Goal: Transaction & Acquisition: Purchase product/service

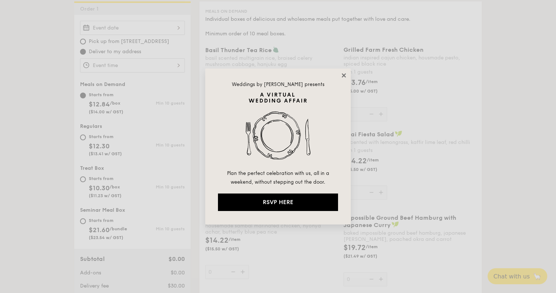
click at [345, 75] on icon at bounding box center [344, 75] width 7 height 7
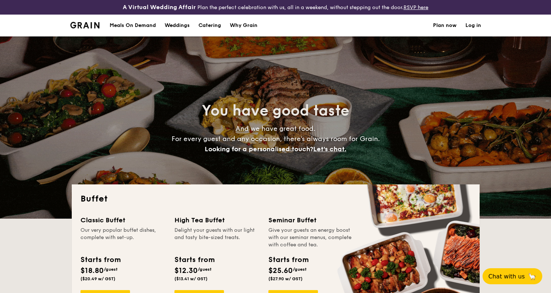
select select
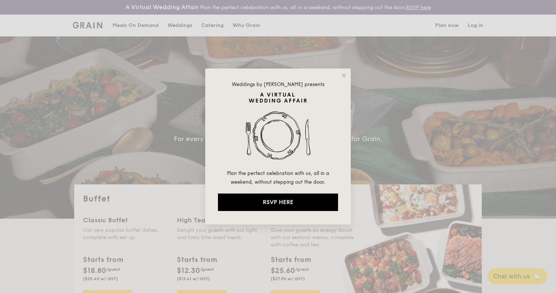
click at [340, 74] on div "Weddings by [PERSON_NAME] presents Plan the perfect celebration with us, all in…" at bounding box center [278, 146] width 146 height 156
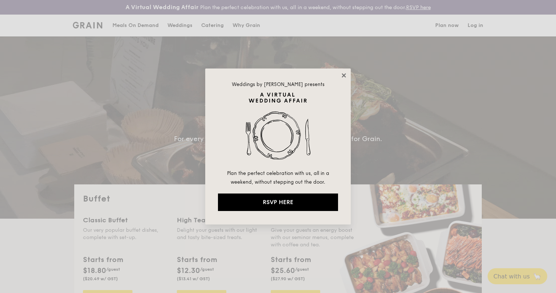
click at [343, 74] on icon at bounding box center [344, 75] width 4 height 4
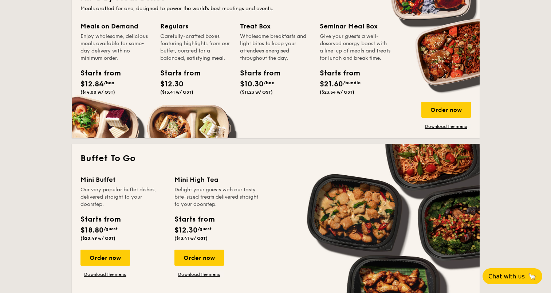
scroll to position [437, 0]
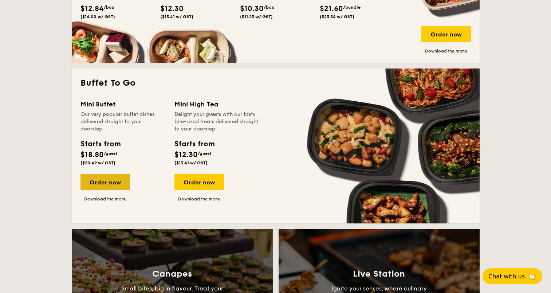
click at [105, 182] on div "Order now" at bounding box center [105, 182] width 50 height 16
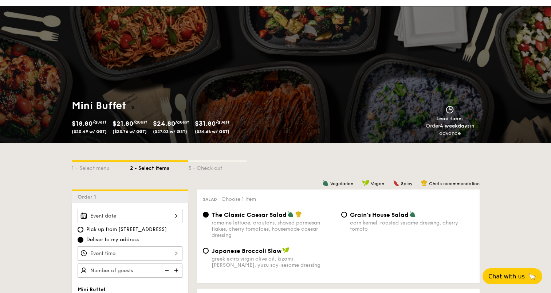
scroll to position [145, 0]
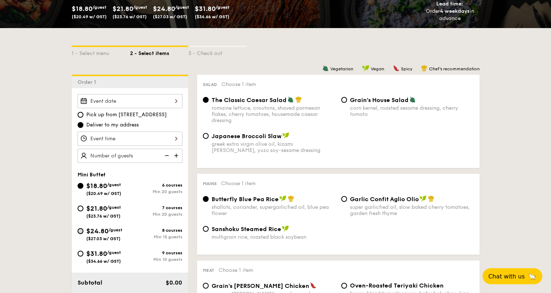
click at [82, 231] on input "$24.80 /guest ($27.03 w/ GST) 8 courses Min 15 guests" at bounding box center [81, 231] width 6 height 6
radio input "true"
radio input "false"
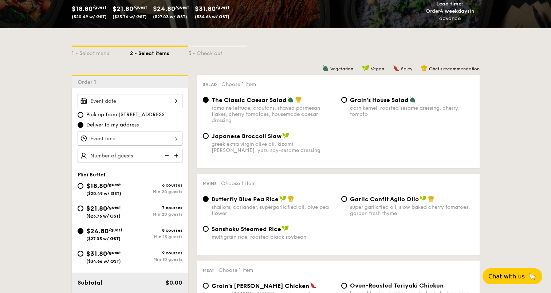
radio input "true"
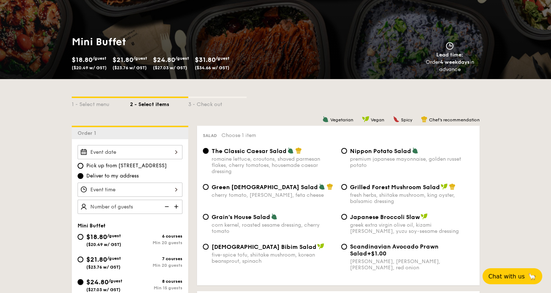
scroll to position [108, 0]
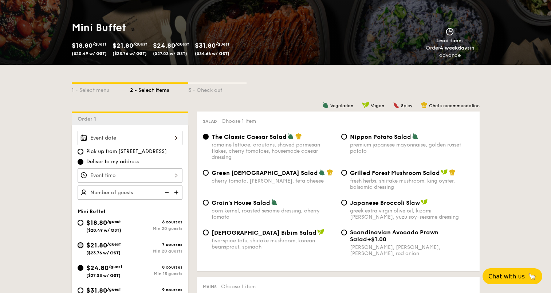
click at [79, 245] on input "$21.80 /guest ($23.76 w/ GST) 7 courses Min 20 guests" at bounding box center [81, 245] width 6 height 6
radio input "true"
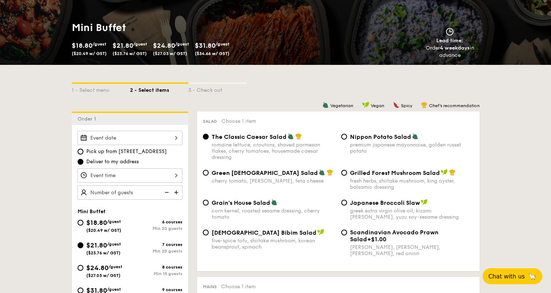
radio input "true"
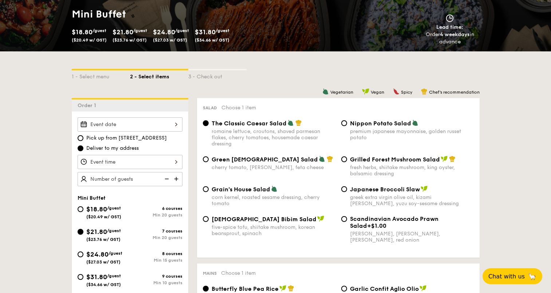
scroll to position [145, 0]
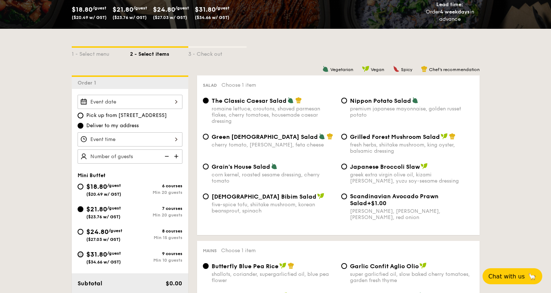
click at [83, 254] on input "$31.80 /guest ($34.66 w/ GST) 9 courses Min 10 guests" at bounding box center [81, 254] width 6 height 6
radio input "true"
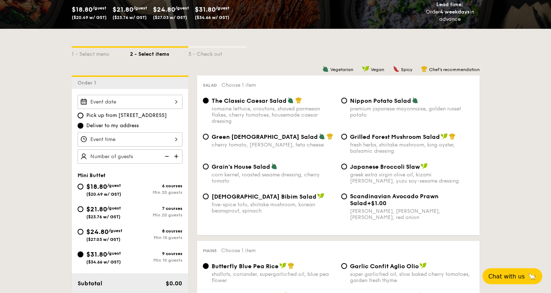
radio input "true"
click at [80, 186] on input "$18.80 /guest ($20.49 w/ GST) 6 courses Min 20 guests" at bounding box center [81, 186] width 6 height 6
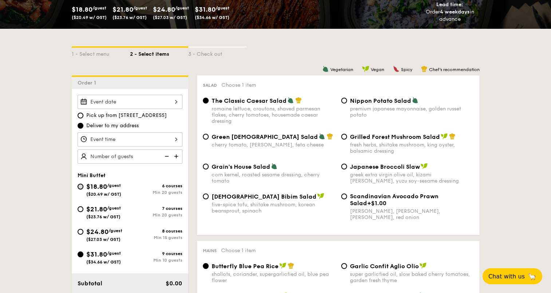
radio input "true"
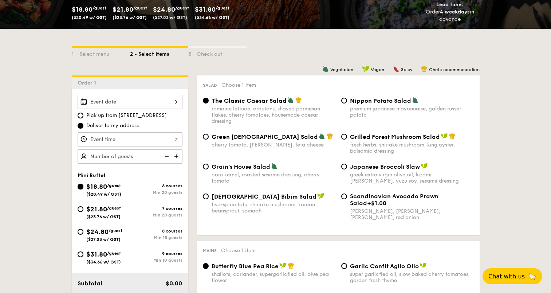
radio input "true"
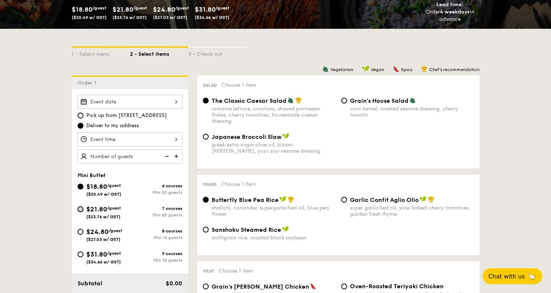
click at [82, 209] on input "$21.80 /guest ($23.76 w/ GST) 7 courses Min 20 guests" at bounding box center [81, 209] width 6 height 6
radio input "true"
radio input "false"
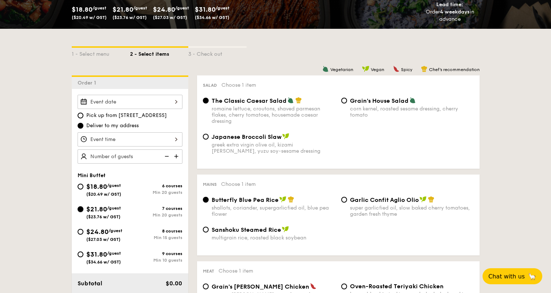
radio input "true"
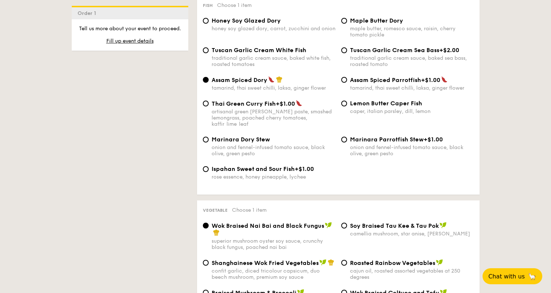
scroll to position [579, 0]
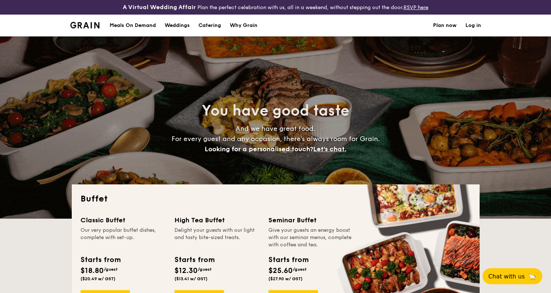
select select
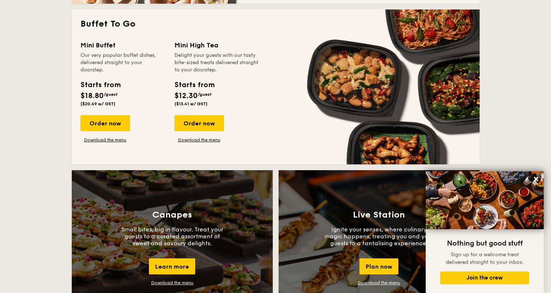
scroll to position [473, 0]
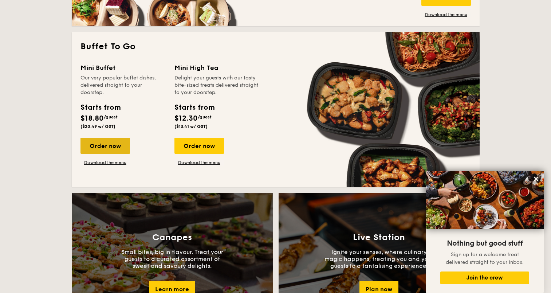
click at [113, 146] on div "Order now" at bounding box center [105, 146] width 50 height 16
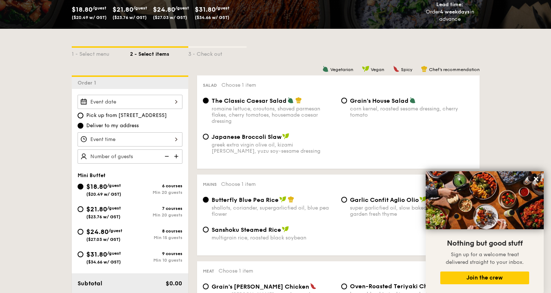
scroll to position [145, 0]
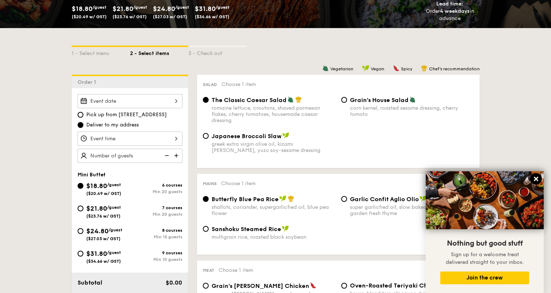
click at [537, 177] on icon at bounding box center [536, 179] width 4 height 4
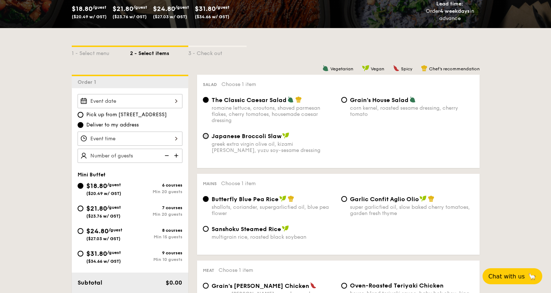
click at [206, 135] on input "Japanese Broccoli Slaw greek extra virgin olive oil, kizami nori, ginger, yuzu …" at bounding box center [206, 136] width 6 height 6
radio input "true"
click at [81, 206] on input "$21.80 /guest ($23.76 w/ GST) 7 courses Min 20 guests" at bounding box center [81, 208] width 6 height 6
radio input "true"
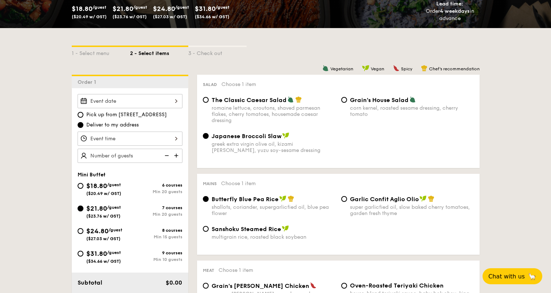
radio input "true"
radio input "false"
radio input "true"
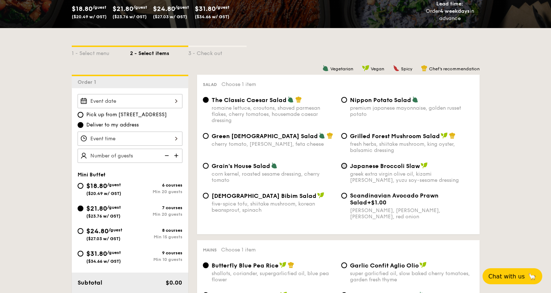
click at [345, 165] on input "Japanese Broccoli Slaw greek extra virgin olive oil, kizami nori, ginger, yuzu …" at bounding box center [344, 166] width 6 height 6
radio input "true"
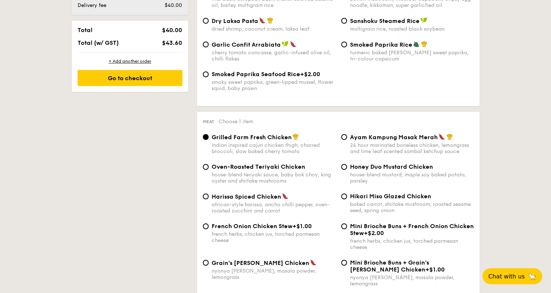
scroll to position [471, 0]
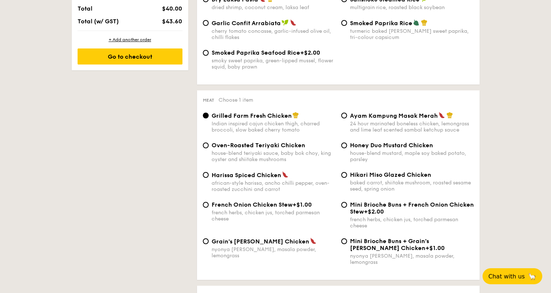
drag, startPoint x: 351, startPoint y: 115, endPoint x: 435, endPoint y: 115, distance: 84.8
click at [435, 115] on span "Ayam Kampung Masak Merah" at bounding box center [394, 115] width 88 height 7
copy span "Ayam Kampung Masak Merah"
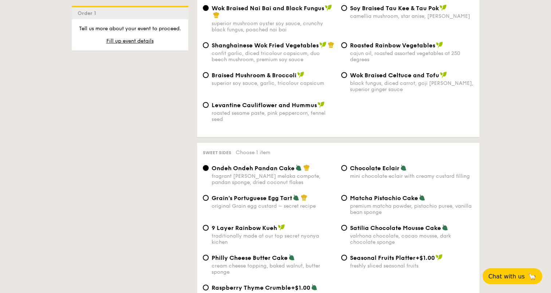
scroll to position [1014, 0]
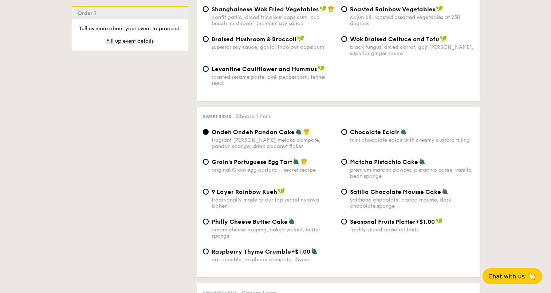
click at [207, 188] on div "9 Layer Rainbow Kueh traditionally made at our top secret nyonya kichen" at bounding box center [269, 198] width 138 height 21
click at [204, 189] on input "9 Layer Rainbow Kueh traditionally made at our top secret nyonya kichen" at bounding box center [206, 192] width 6 height 6
radio input "true"
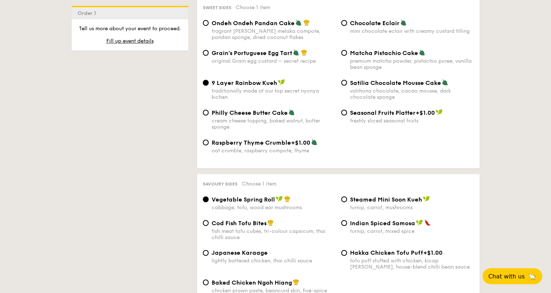
scroll to position [1050, 0]
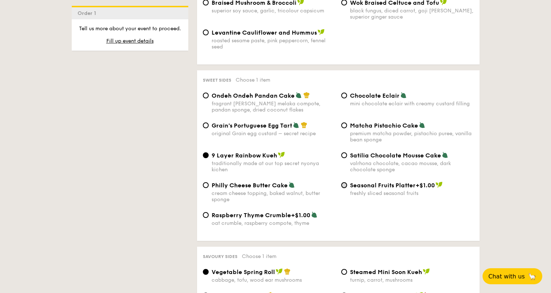
click at [344, 182] on input "Seasonal Fruits Platter +$1.00 freshly sliced seasonal fruits" at bounding box center [344, 185] width 6 height 6
radio input "true"
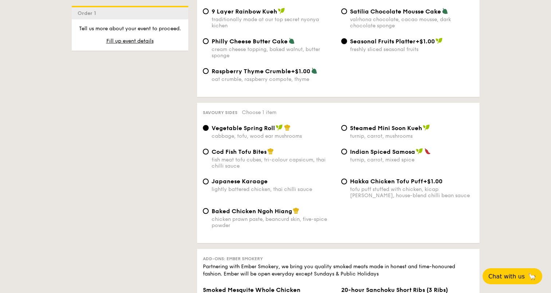
scroll to position [1195, 0]
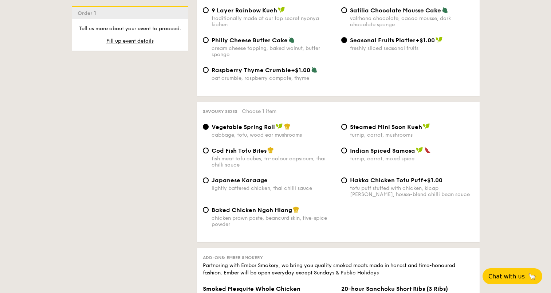
drag, startPoint x: 376, startPoint y: 169, endPoint x: 423, endPoint y: 170, distance: 46.6
click at [423, 177] on div "Hakka Chicken Tofu Puff +$1.00" at bounding box center [412, 180] width 124 height 7
copy div "Hakka Chicken Tofu Puff"
click at [345, 177] on input "Hakka Chicken Tofu Puff +$1.00 tofu puff stuffed with chicken, kicap manis, hou…" at bounding box center [344, 180] width 6 height 6
radio input "true"
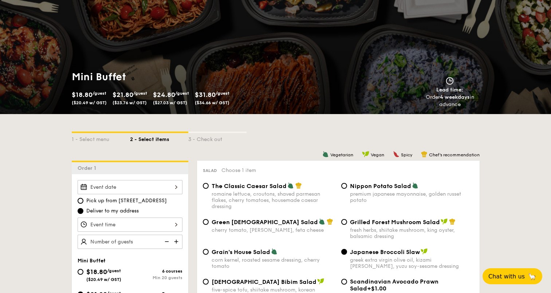
scroll to position [181, 0]
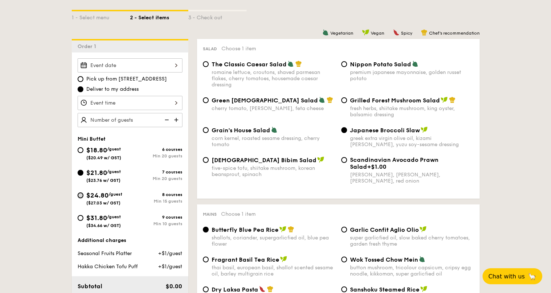
click at [81, 193] on input "$24.80 /guest ($27.03 w/ GST) 8 courses Min 15 guests" at bounding box center [81, 195] width 6 height 6
radio input "true"
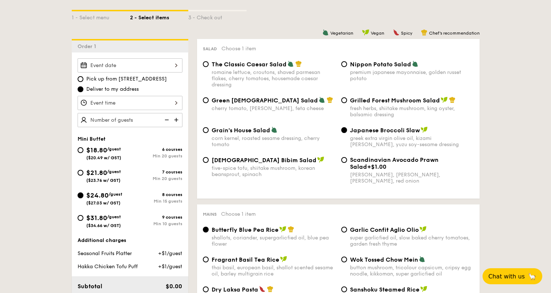
radio input "true"
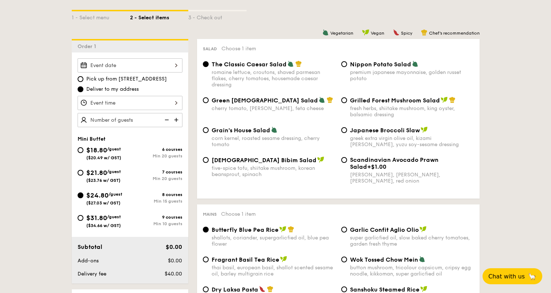
drag, startPoint x: 349, startPoint y: 130, endPoint x: 419, endPoint y: 133, distance: 69.9
click at [419, 133] on div "Japanese Broccoli Slaw" at bounding box center [412, 129] width 124 height 7
copy span "Japanese Broccoli Slaw"
click at [204, 159] on input "Korean Bibim Salad five-spice tofu, shiitake mushroom, korean beansprout, spina…" at bounding box center [206, 160] width 6 height 6
radio input "true"
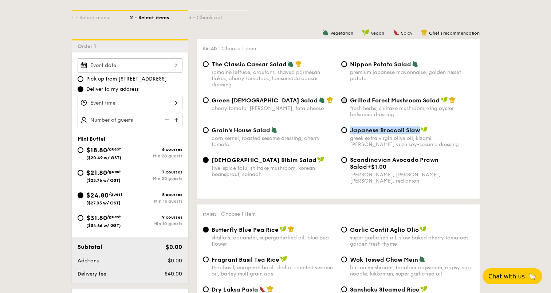
click at [344, 100] on input "Grilled Forest Mushroom Salad fresh herbs, shiitake mushroom, king oyster, bals…" at bounding box center [344, 100] width 6 height 6
radio input "true"
drag, startPoint x: 351, startPoint y: 101, endPoint x: 439, endPoint y: 103, distance: 88.1
click at [439, 103] on div "Grilled Forest Mushroom Salad" at bounding box center [412, 99] width 124 height 7
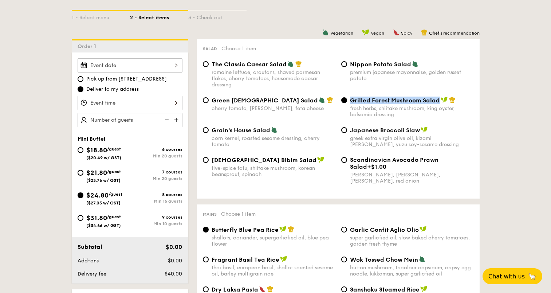
copy span "Grilled Forest Mushroom Salad"
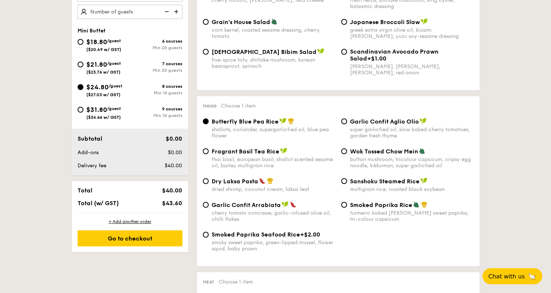
scroll to position [289, 0]
drag, startPoint x: 211, startPoint y: 121, endPoint x: 276, endPoint y: 122, distance: 64.4
click at [276, 122] on span "Butterfly Blue Pea Rice" at bounding box center [245, 121] width 67 height 7
copy span "Butterfly Blue Pea Rice"
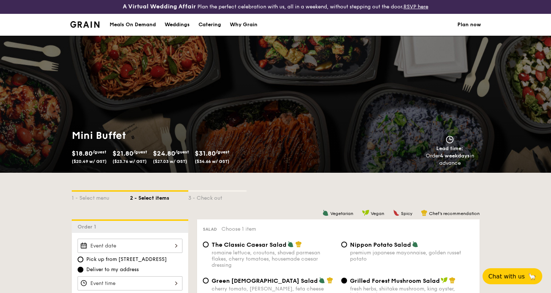
scroll to position [0, 0]
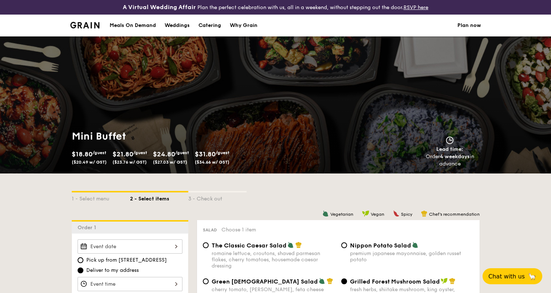
click at [123, 27] on div "Meals On Demand" at bounding box center [133, 26] width 46 height 22
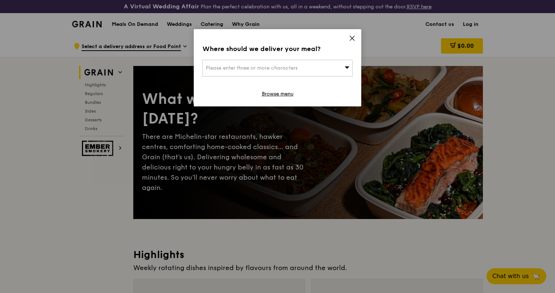
click at [345, 70] on icon at bounding box center [346, 66] width 5 height 5
click at [351, 36] on icon at bounding box center [352, 38] width 4 height 4
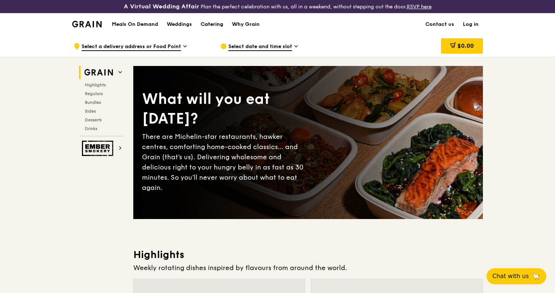
click at [217, 24] on div "Catering" at bounding box center [212, 24] width 23 height 22
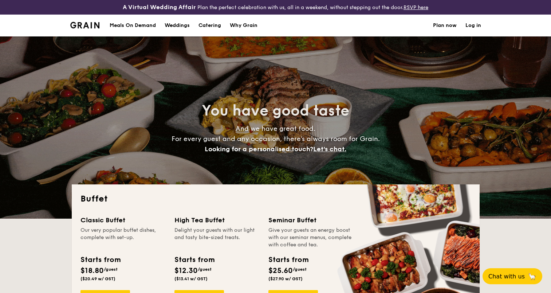
select select
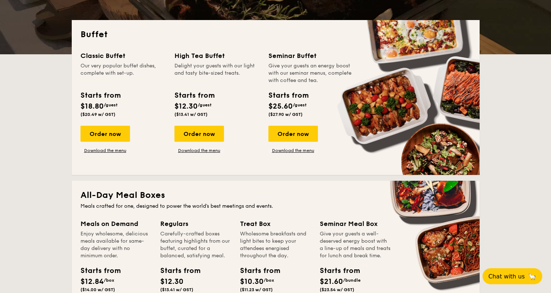
scroll to position [109, 0]
